Goal: Obtain resource: Obtain resource

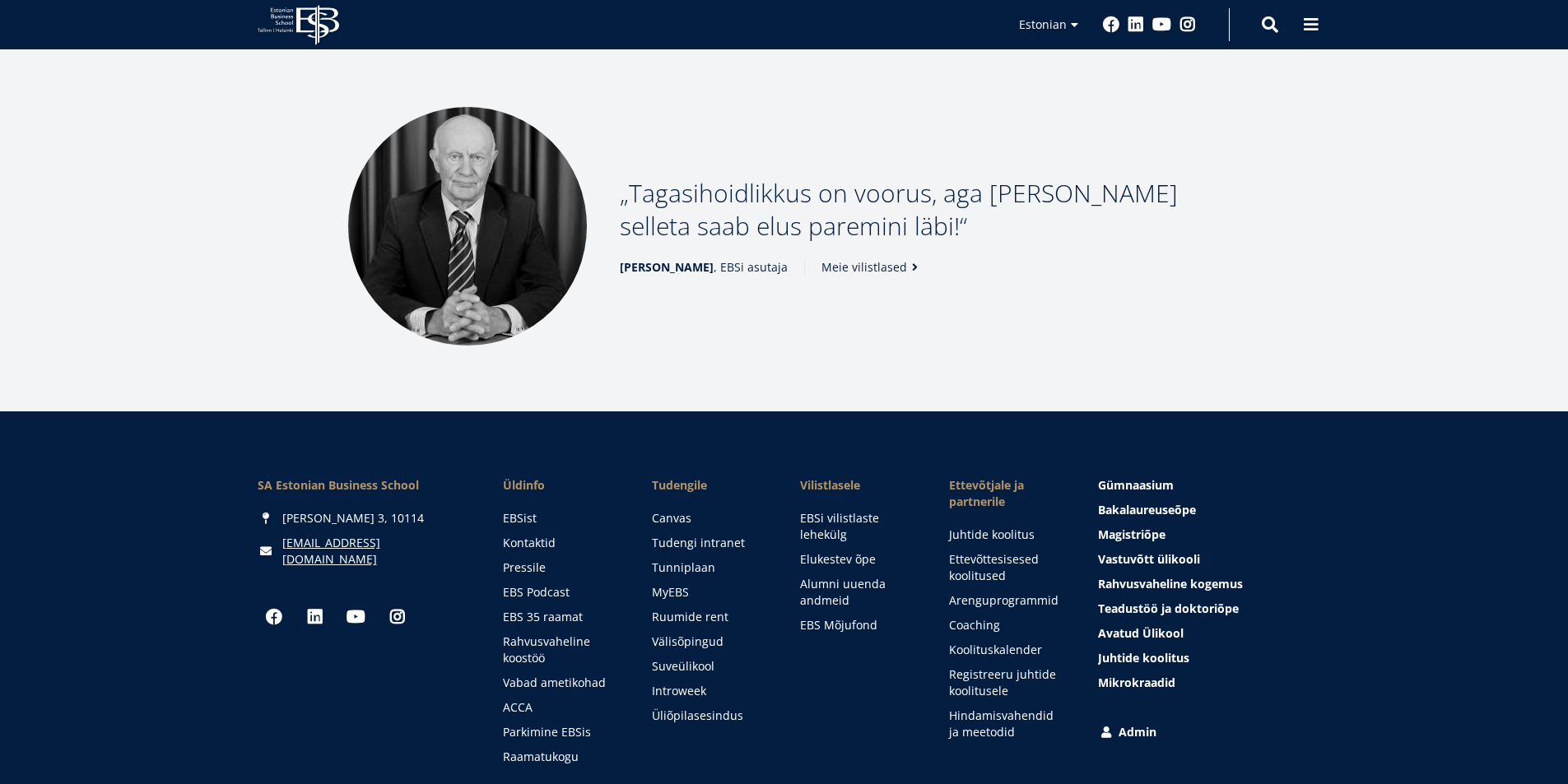
scroll to position [2234, 0]
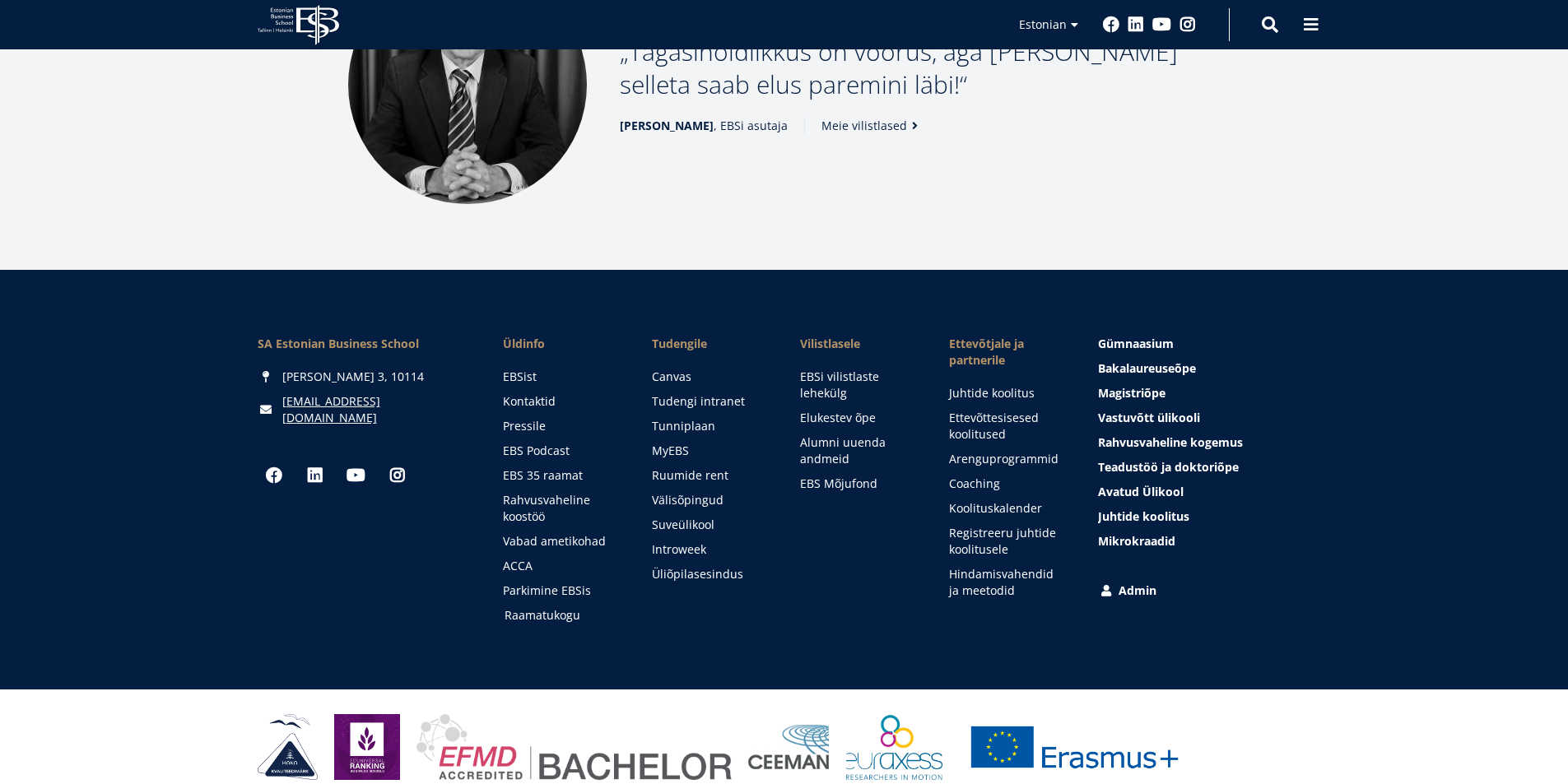
click at [511, 607] on link "Raamatukogu" at bounding box center [562, 615] width 116 height 17
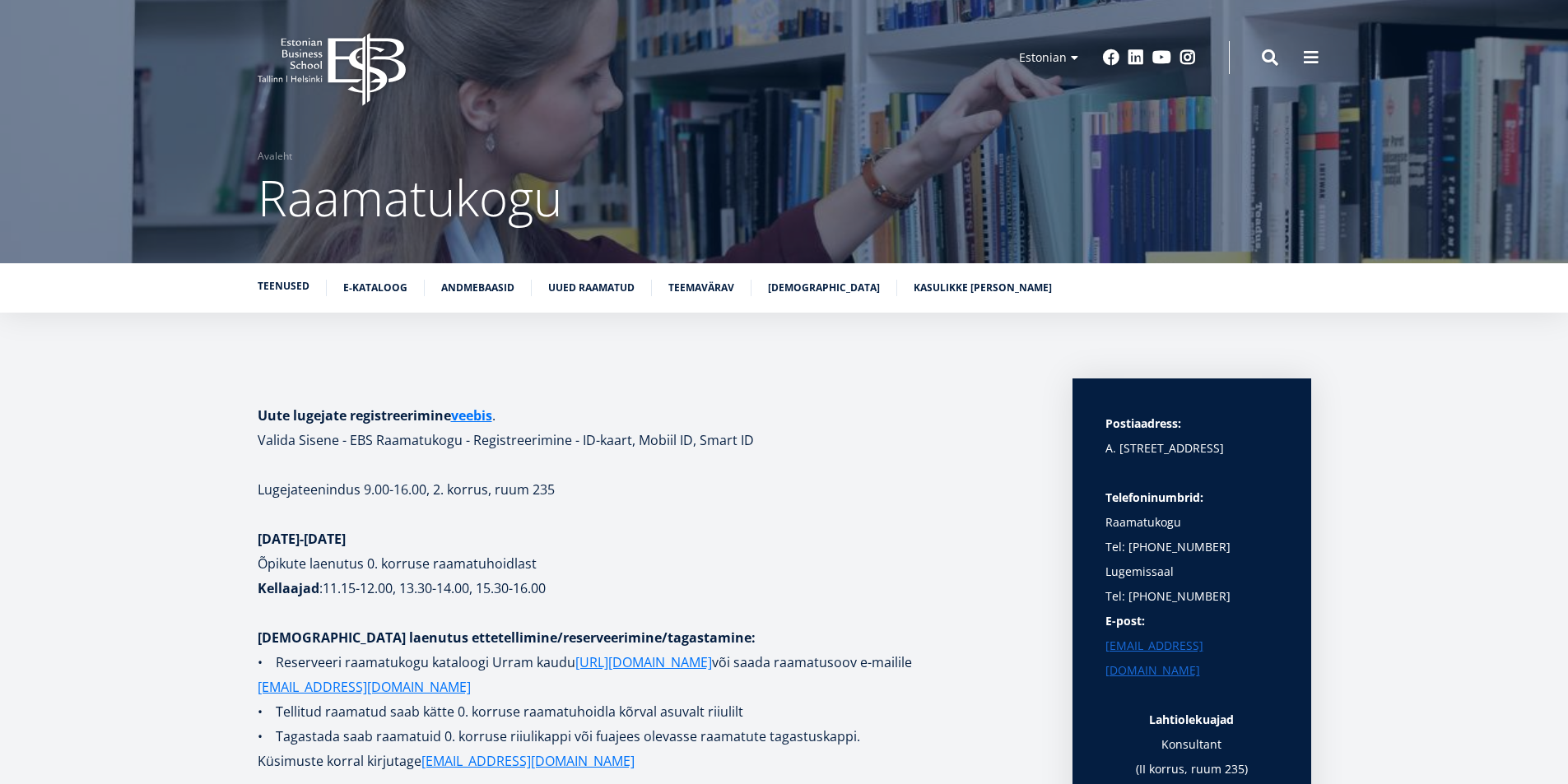
click at [287, 285] on link "Teenused" at bounding box center [284, 286] width 51 height 17
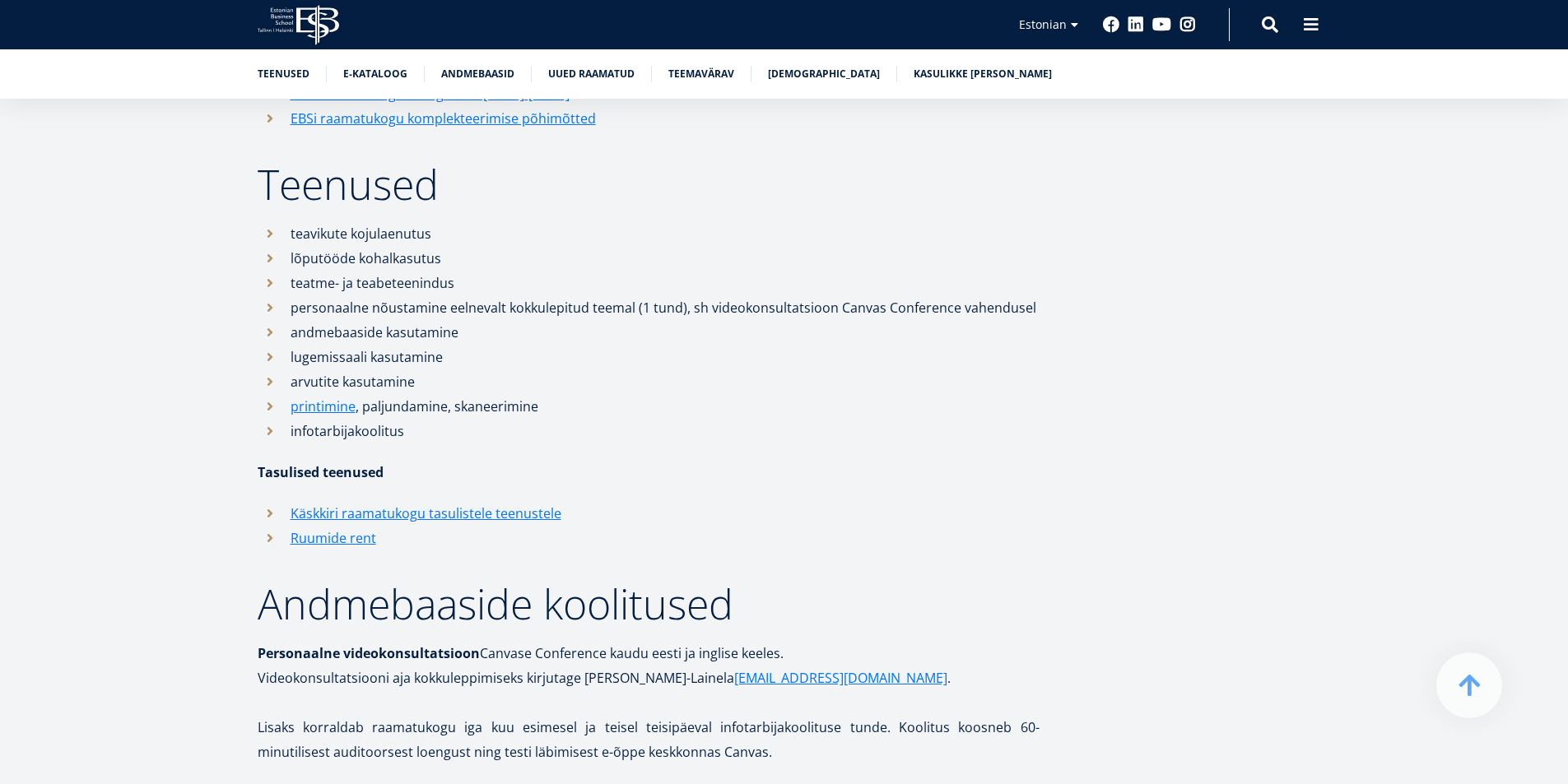
scroll to position [1267, 0]
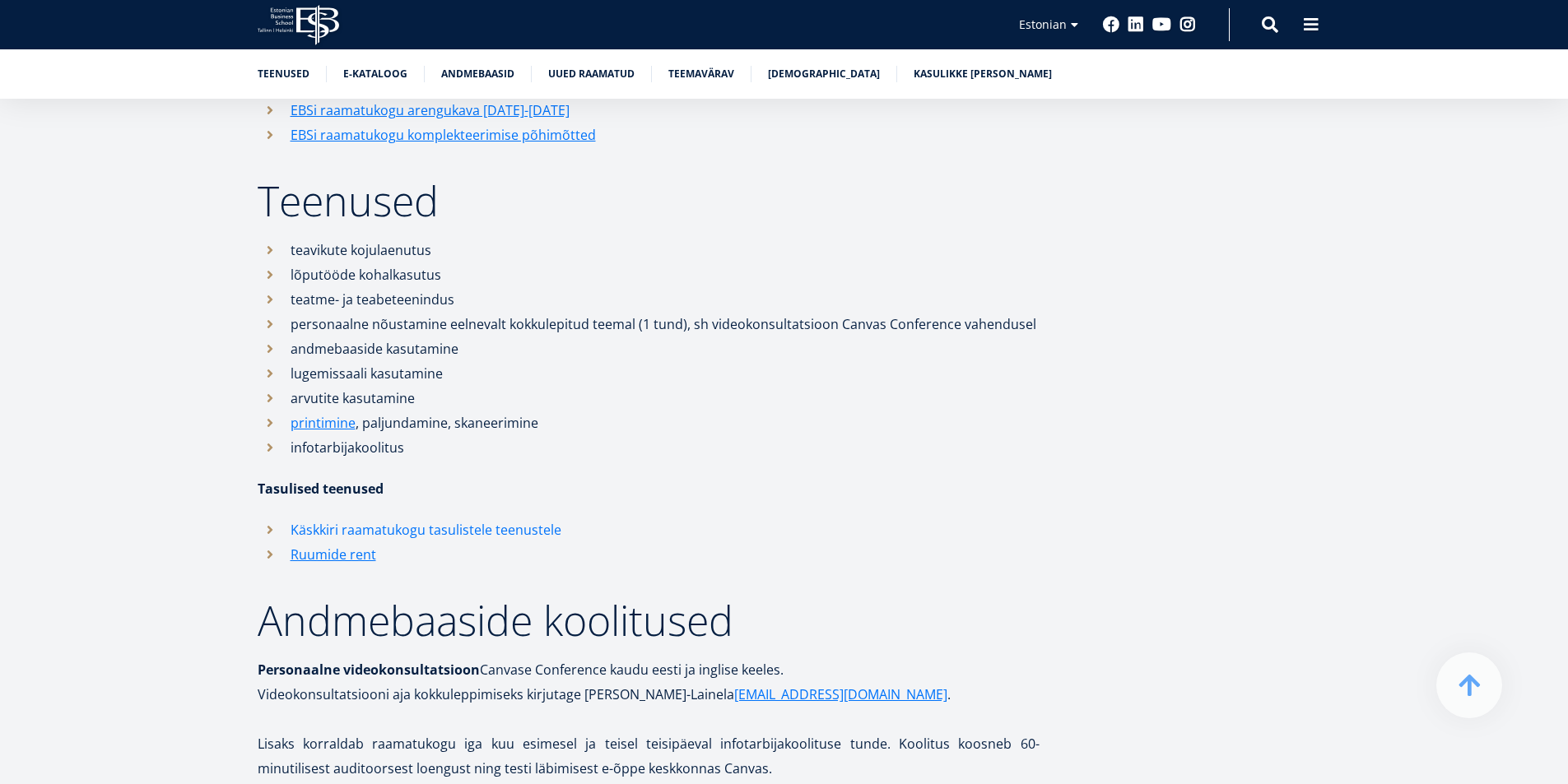
click at [358, 533] on link "Käskkiri raamatukogu tasulistele teenustele" at bounding box center [425, 530] width 270 height 25
